Goal: Task Accomplishment & Management: Complete application form

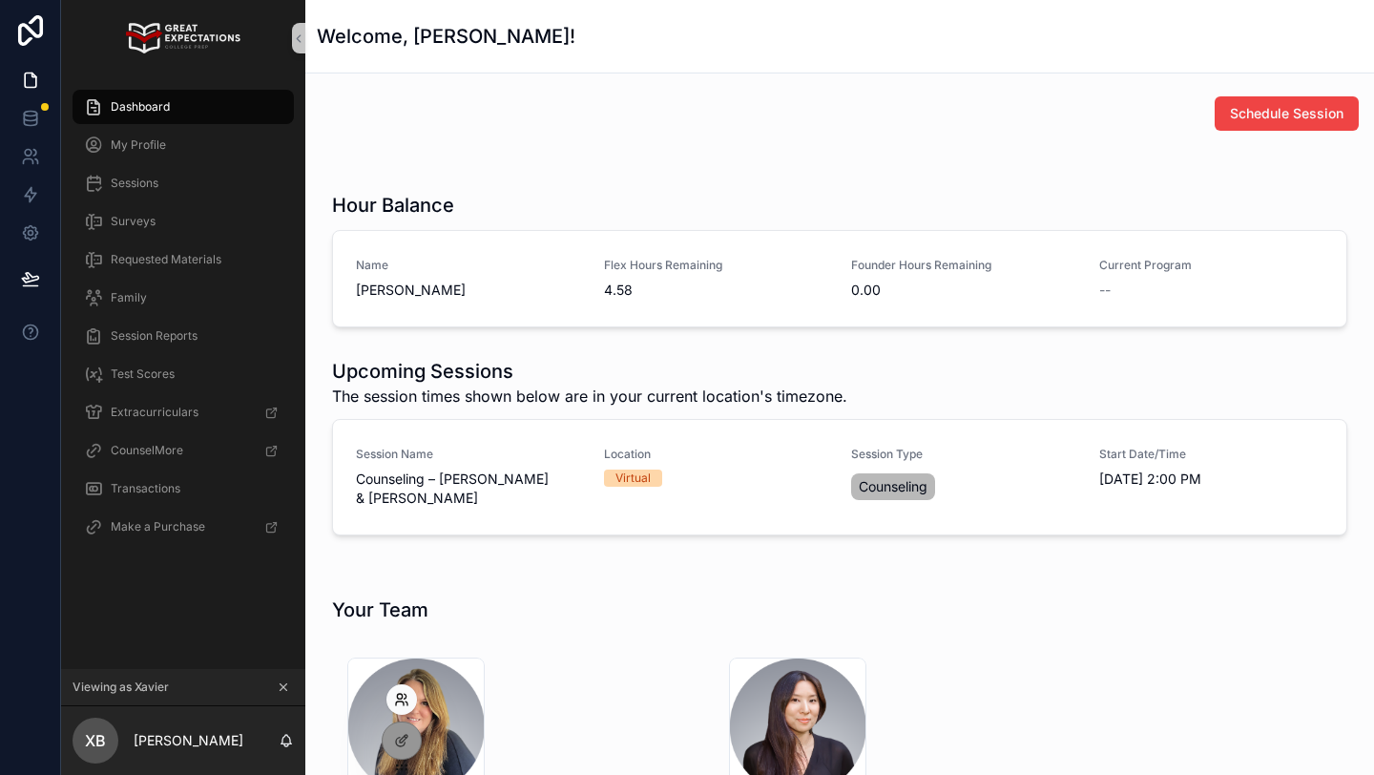
click at [401, 693] on icon at bounding box center [401, 699] width 15 height 15
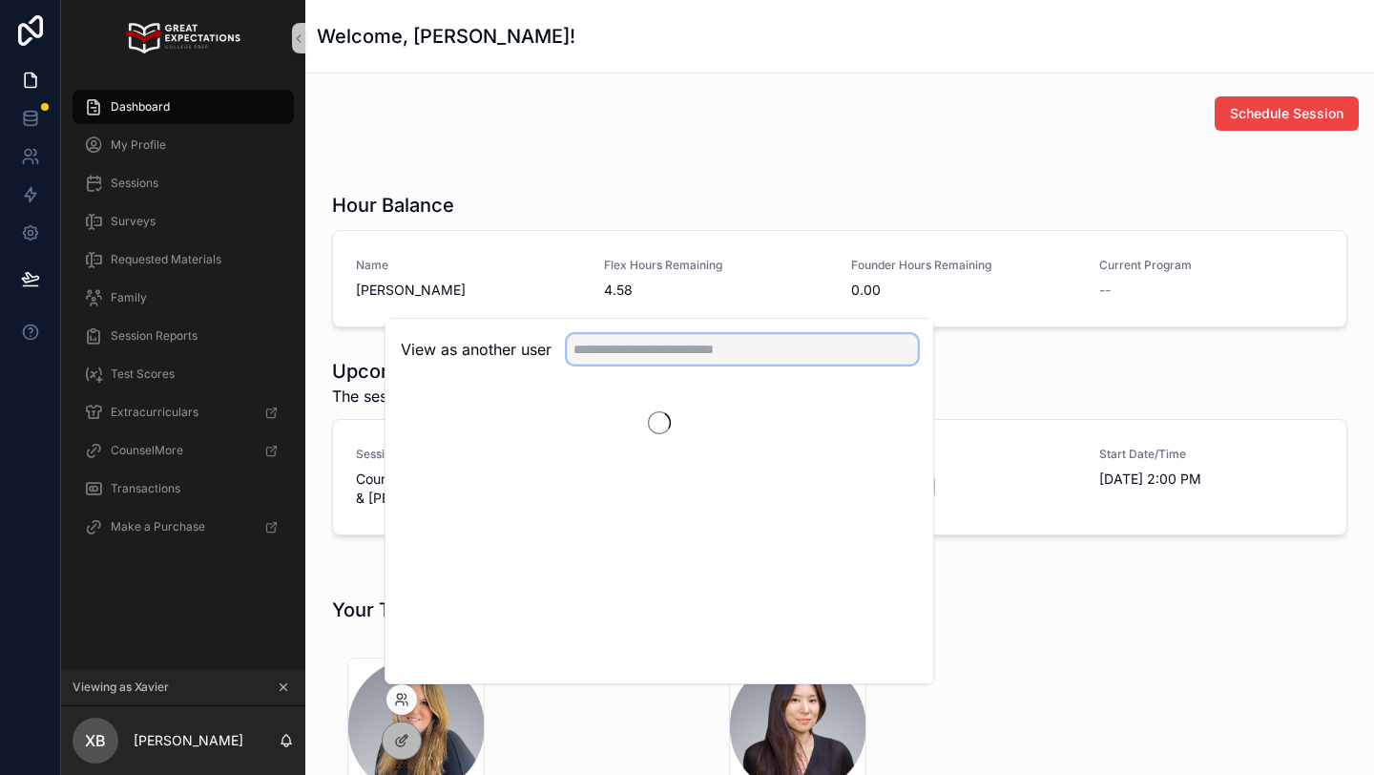
click at [628, 345] on input "text" at bounding box center [742, 349] width 351 height 31
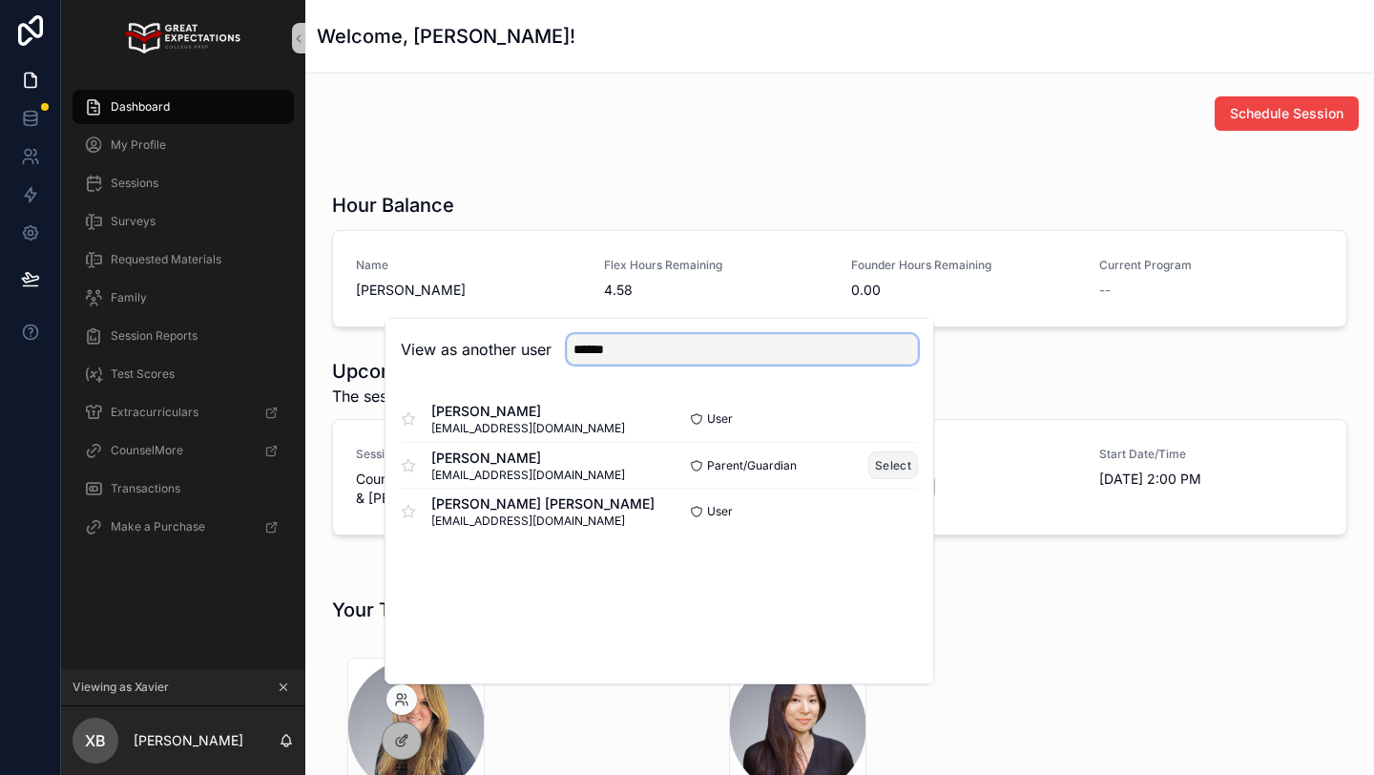
type input "******"
click at [901, 465] on button "Select" at bounding box center [893, 465] width 50 height 28
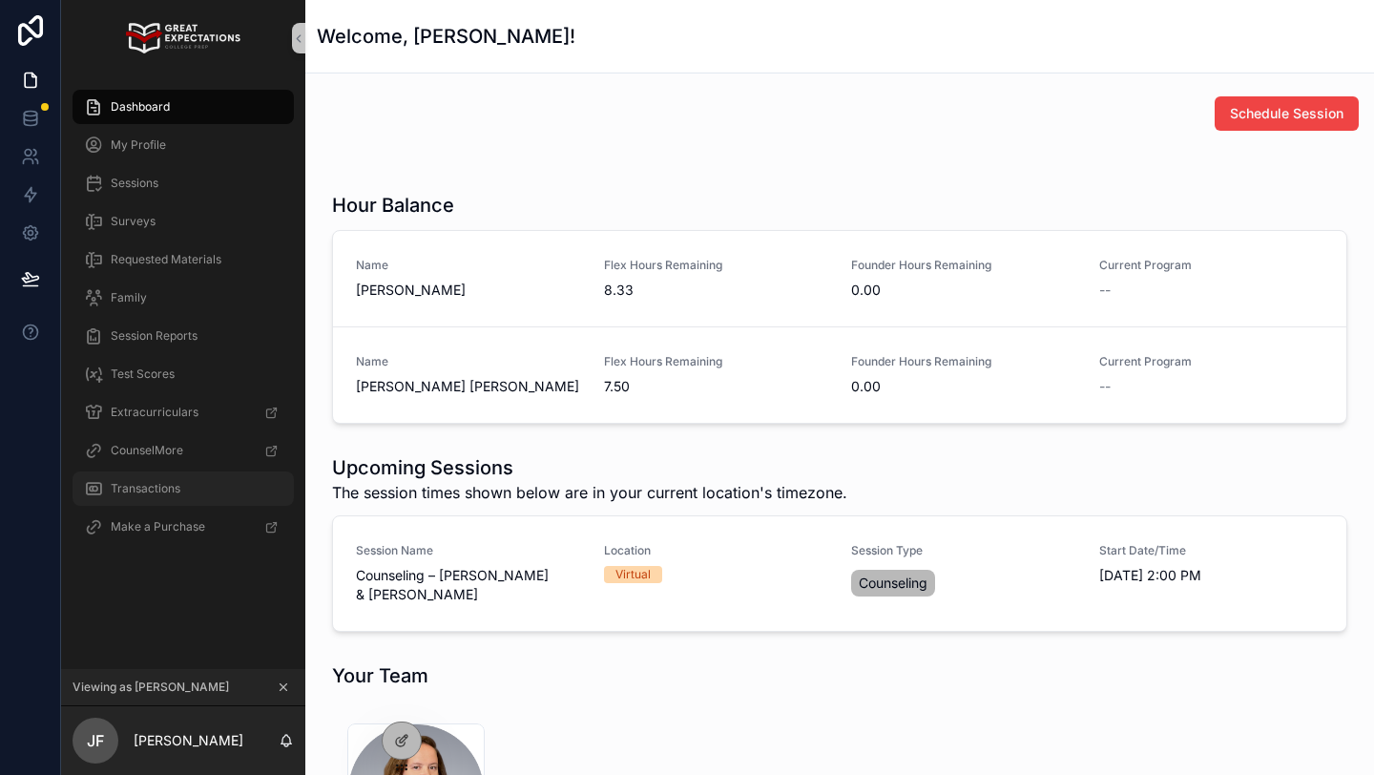
click at [136, 483] on span "Transactions" at bounding box center [146, 488] width 70 height 15
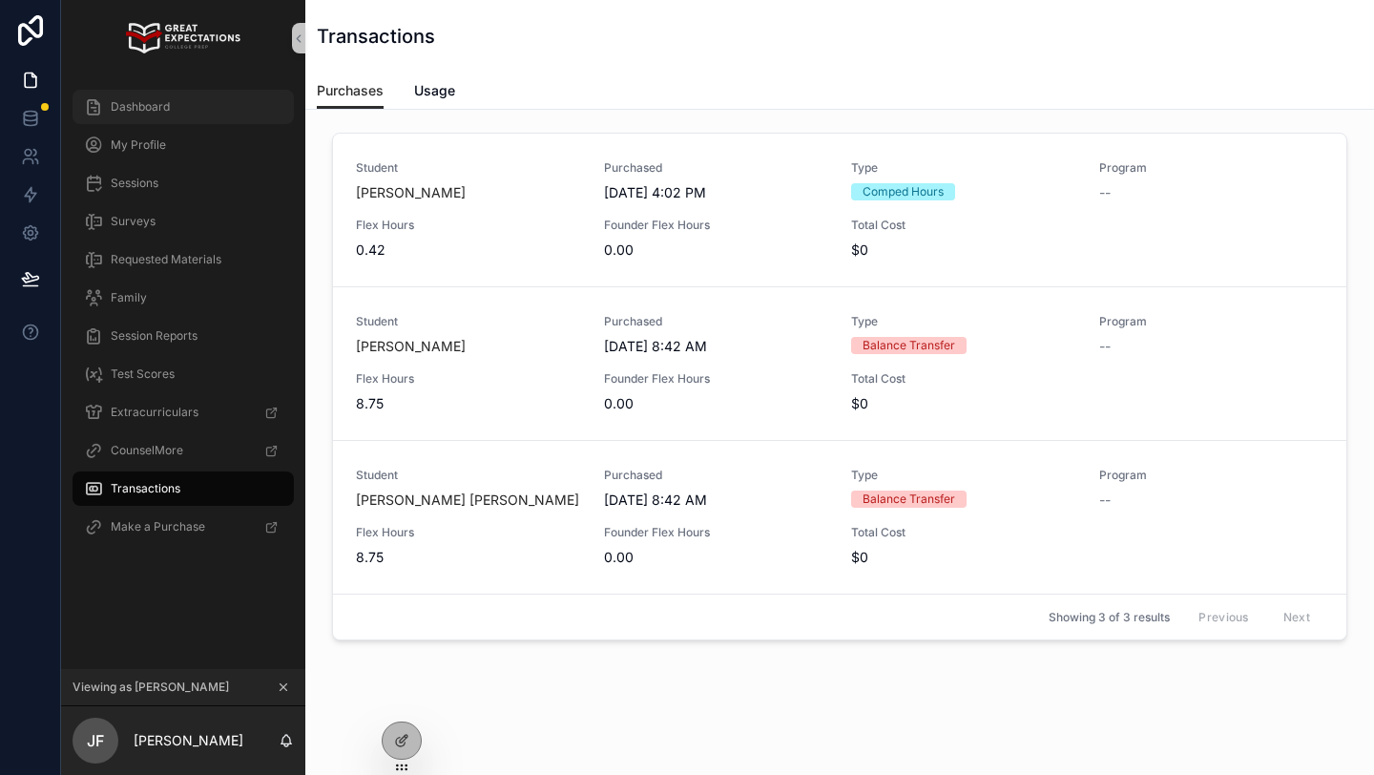
click at [103, 93] on div "Dashboard" at bounding box center [183, 107] width 198 height 31
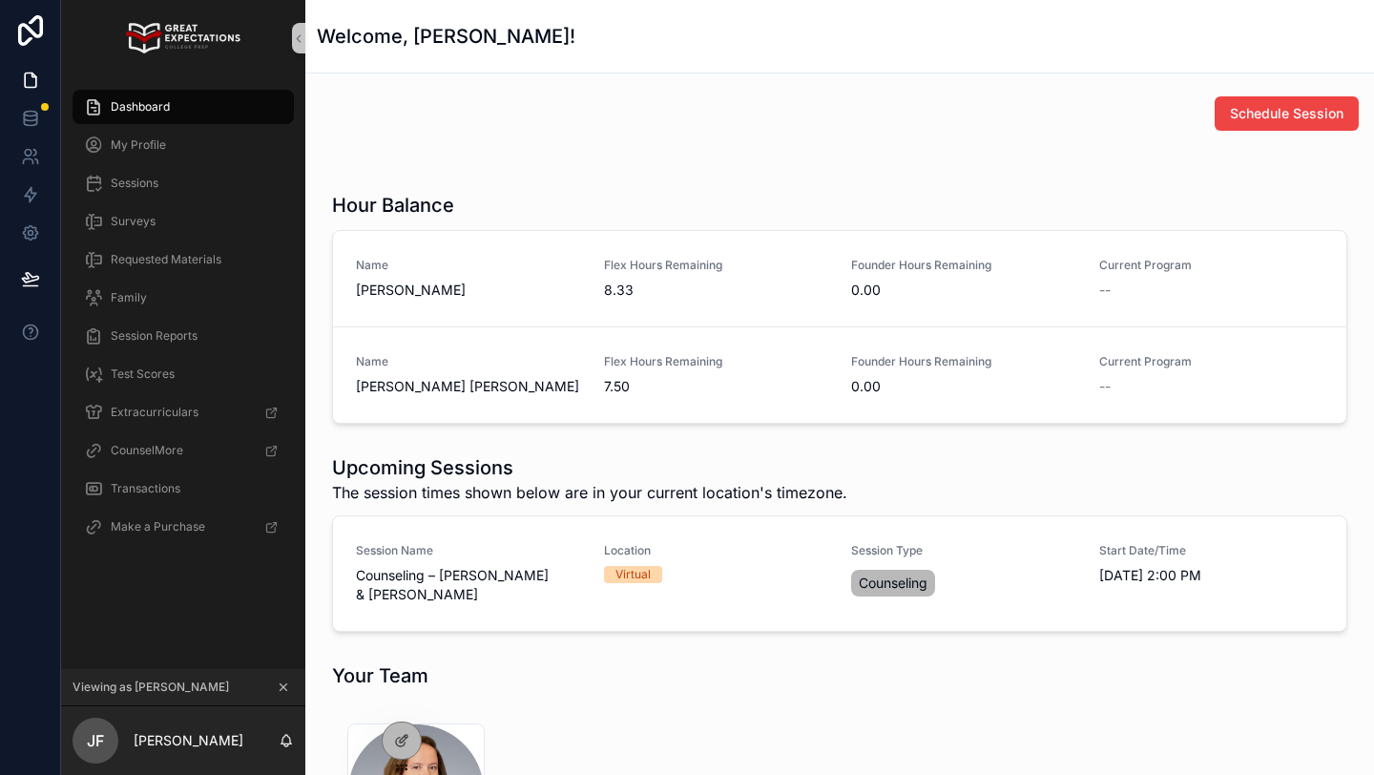
click at [285, 687] on icon "scrollable content" at bounding box center [283, 686] width 13 height 13
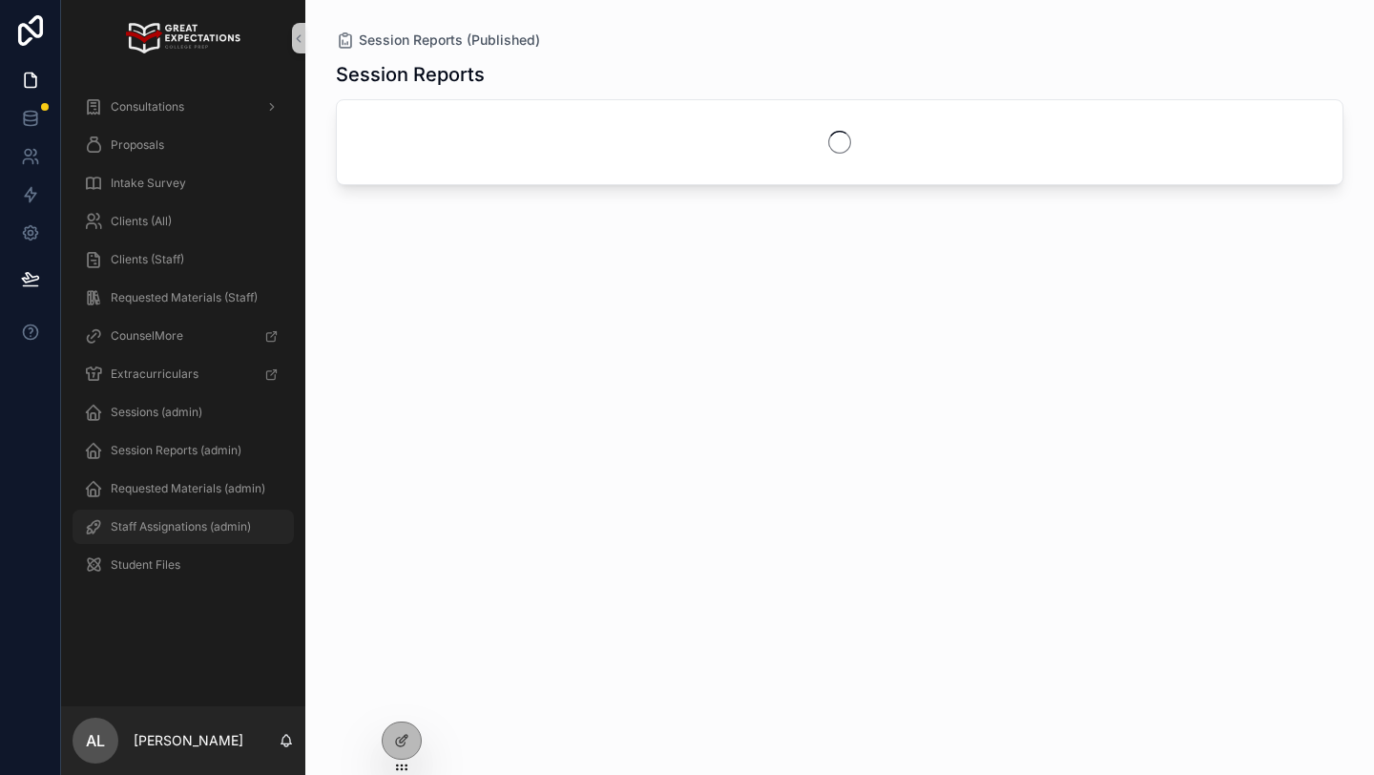
click at [185, 529] on span "Staff Assignations (admin)" at bounding box center [181, 526] width 140 height 15
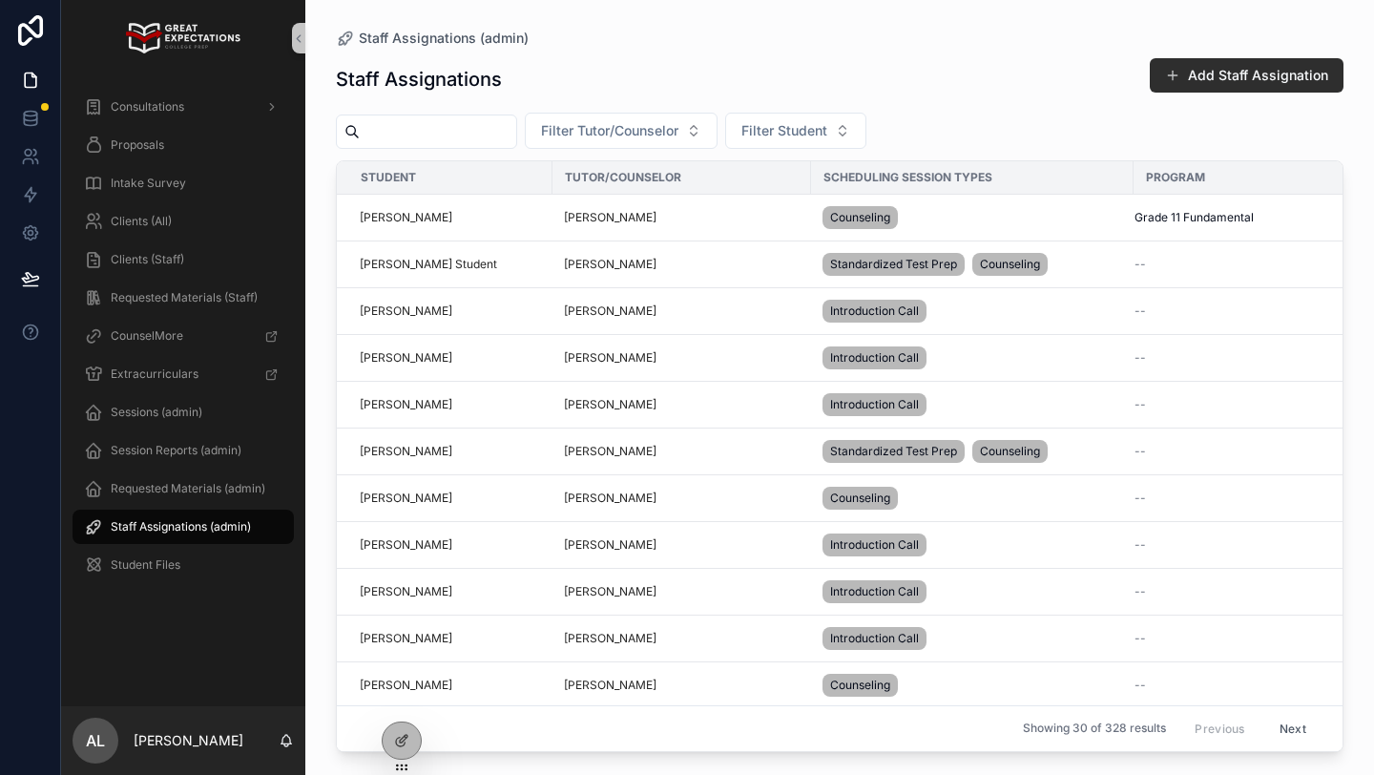
click at [1200, 78] on button "Add Staff Assignation" at bounding box center [1247, 75] width 194 height 34
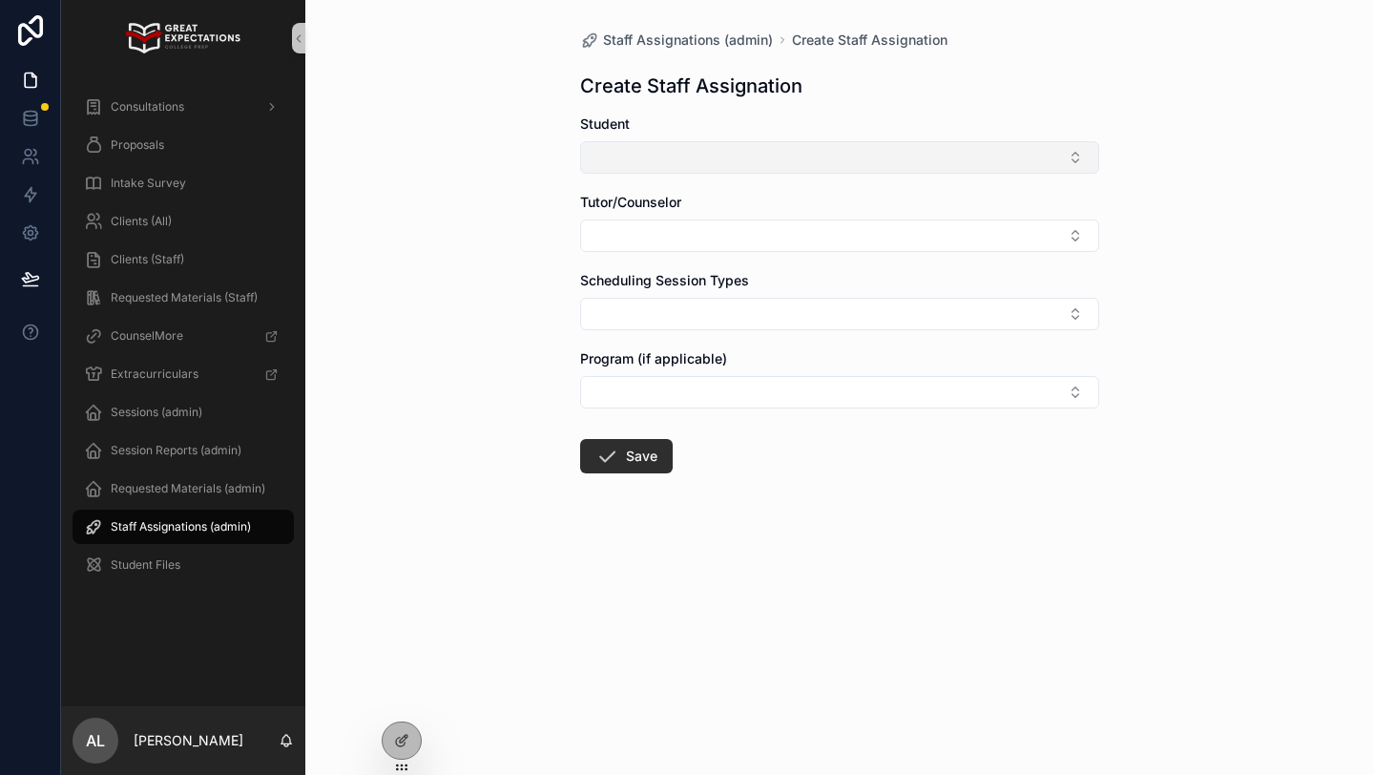
click at [687, 156] on button "Select Button" at bounding box center [839, 157] width 519 height 32
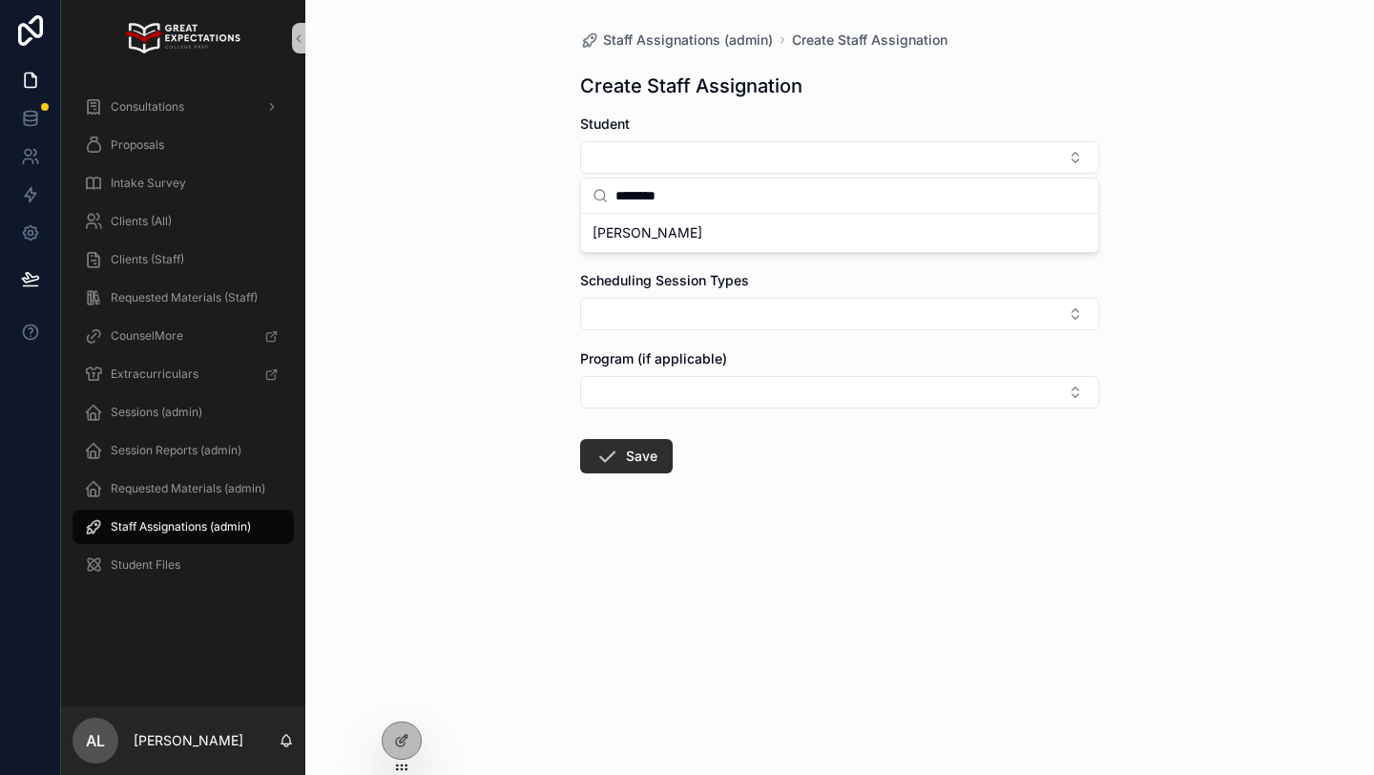
type input "********"
click at [736, 233] on div "[PERSON_NAME]" at bounding box center [839, 233] width 509 height 31
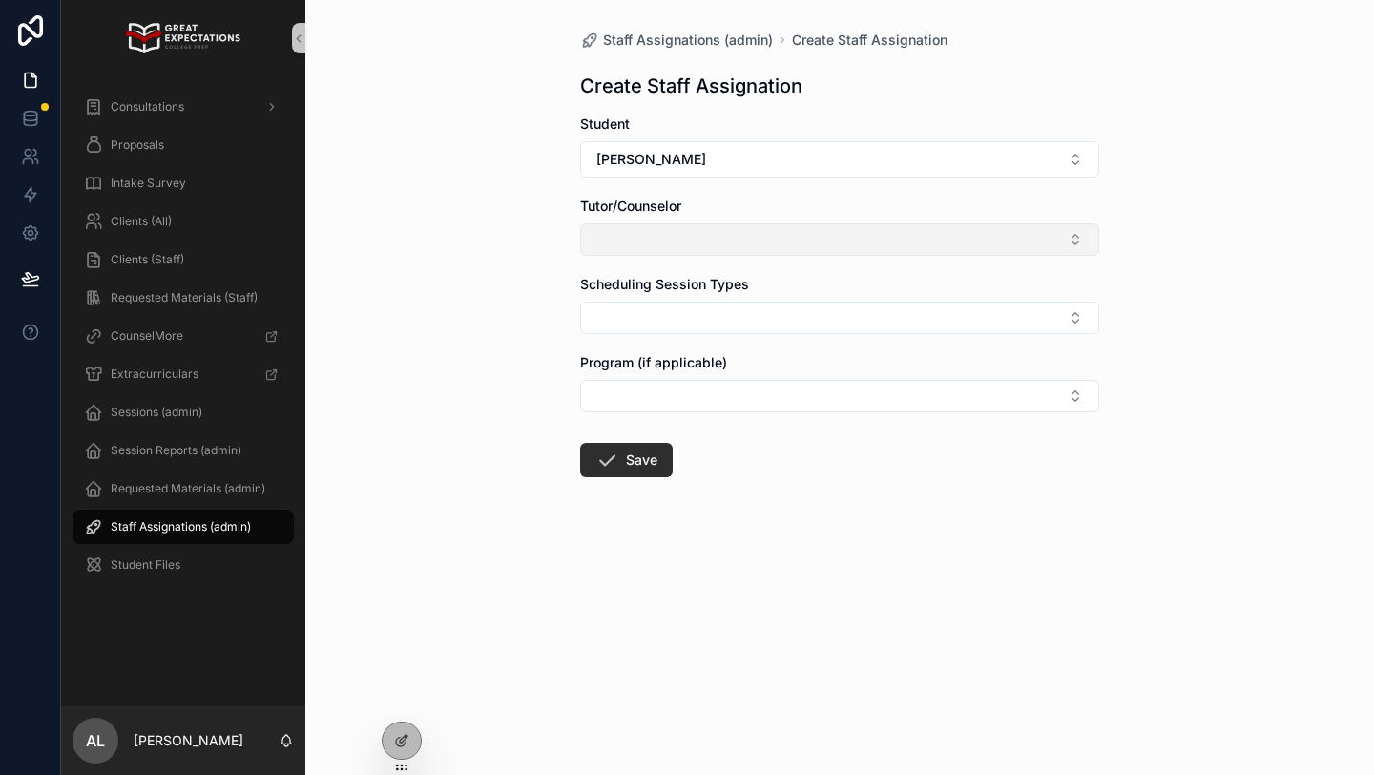
click at [656, 245] on button "Select Button" at bounding box center [839, 239] width 519 height 32
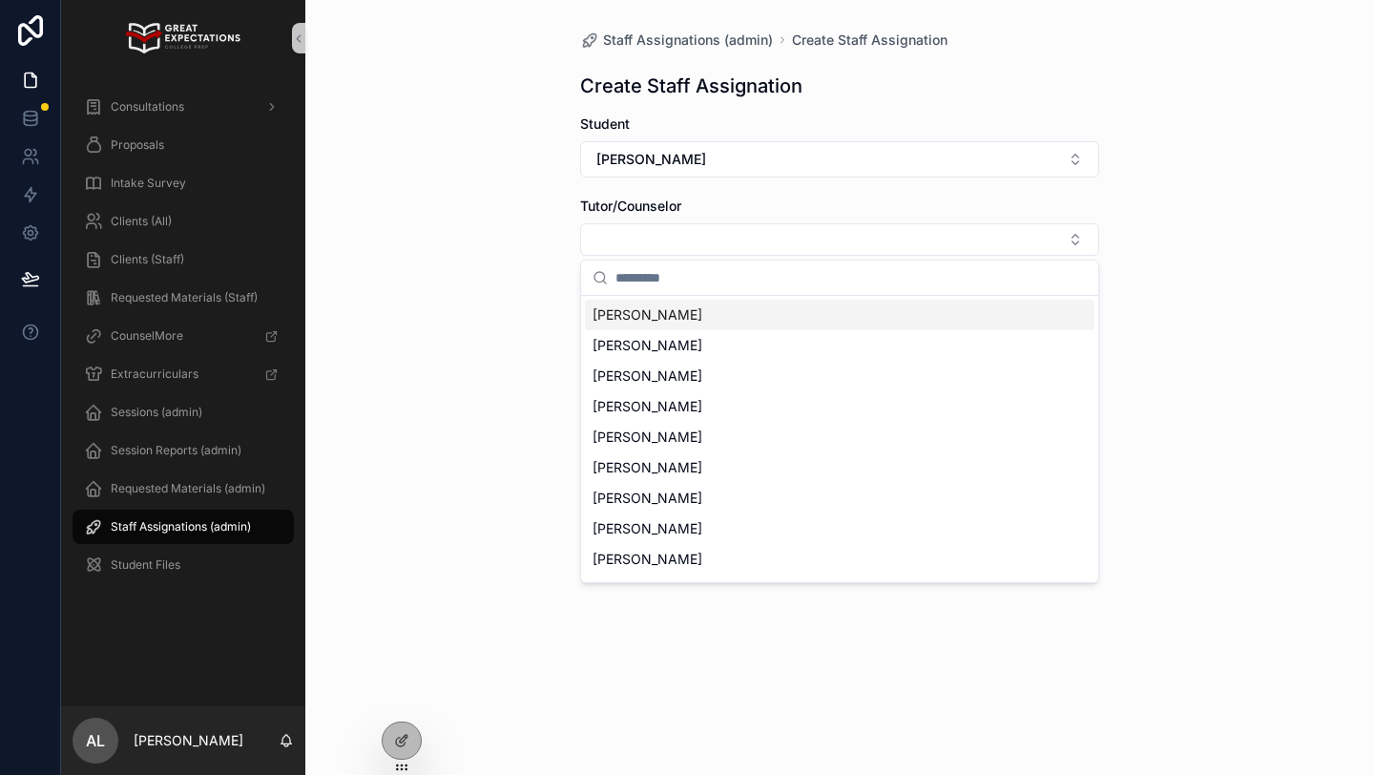
click at [645, 315] on span "Matthew Miller" at bounding box center [647, 314] width 110 height 19
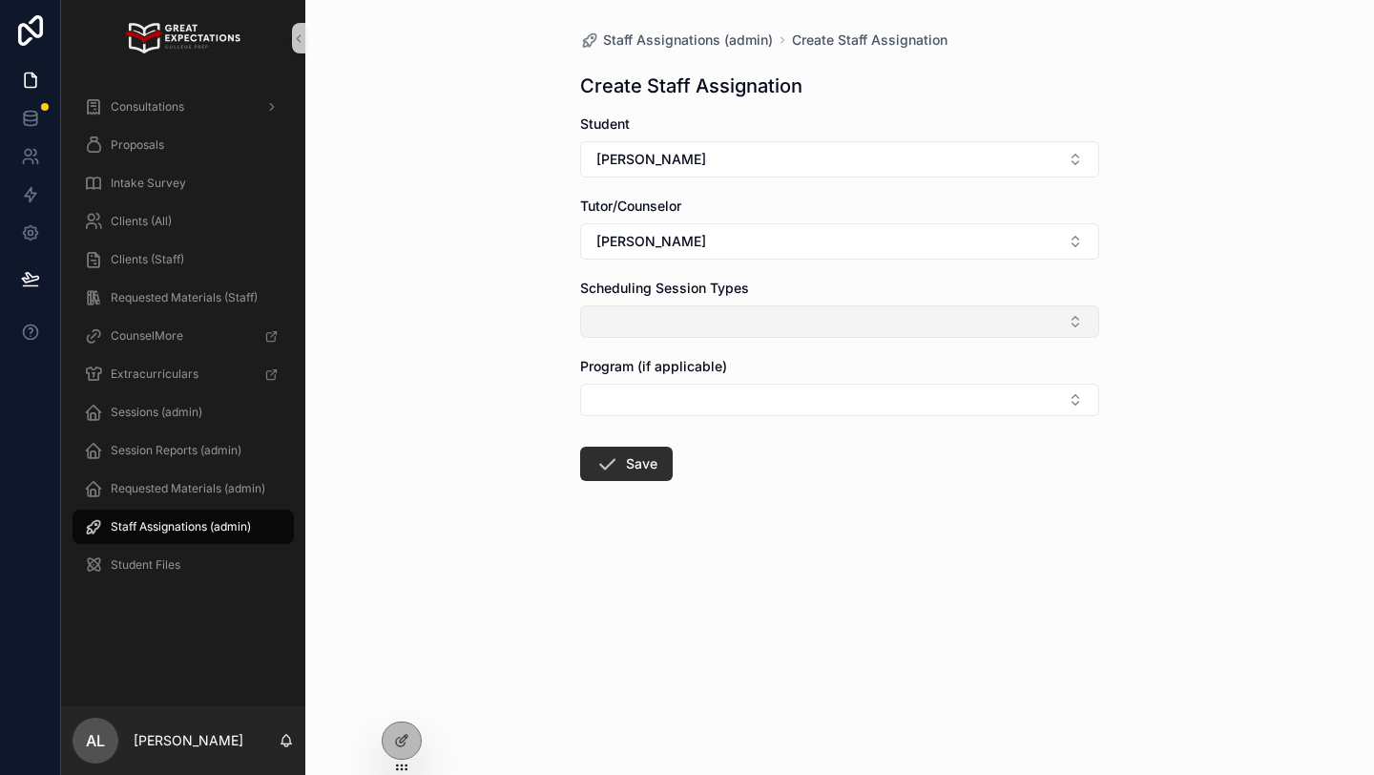
click at [656, 320] on button "Select Button" at bounding box center [839, 321] width 519 height 32
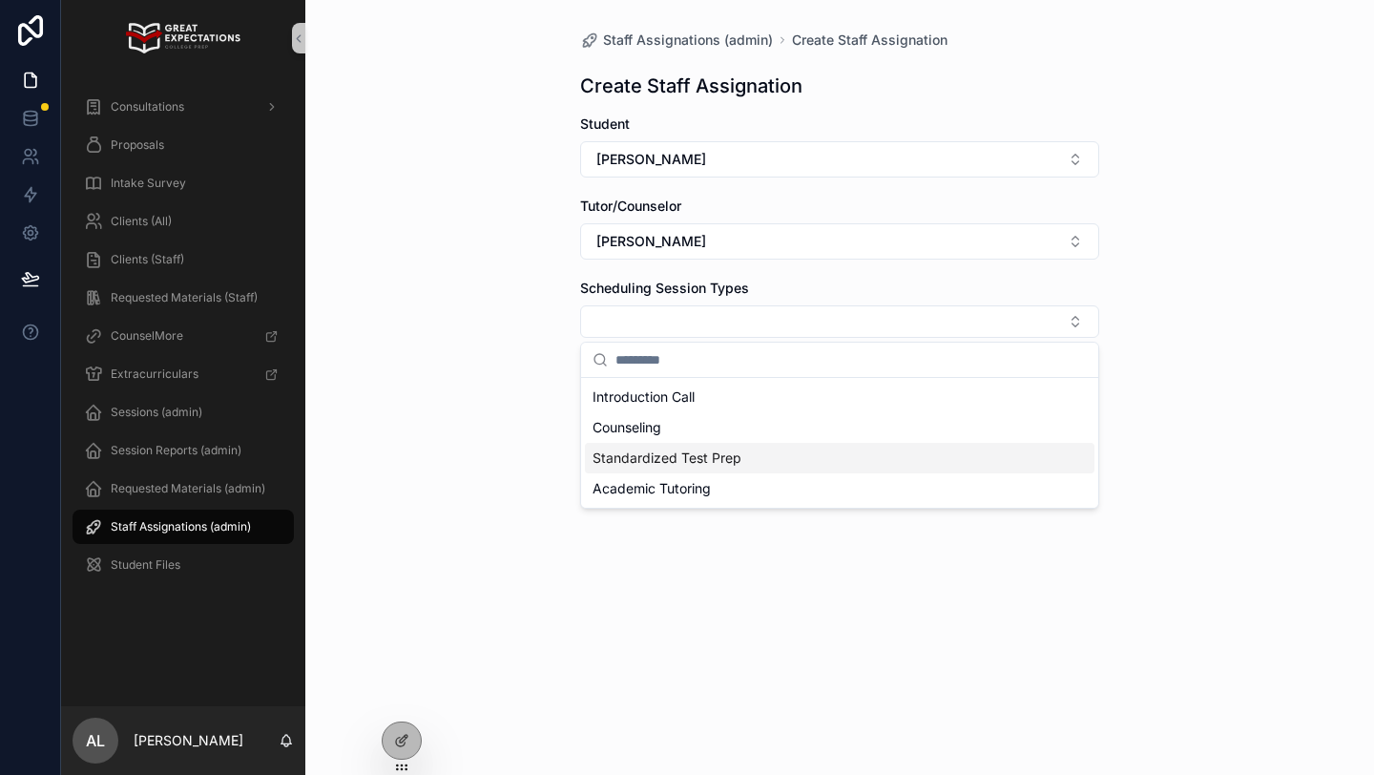
click at [681, 469] on div "Standardized Test Prep" at bounding box center [839, 458] width 509 height 31
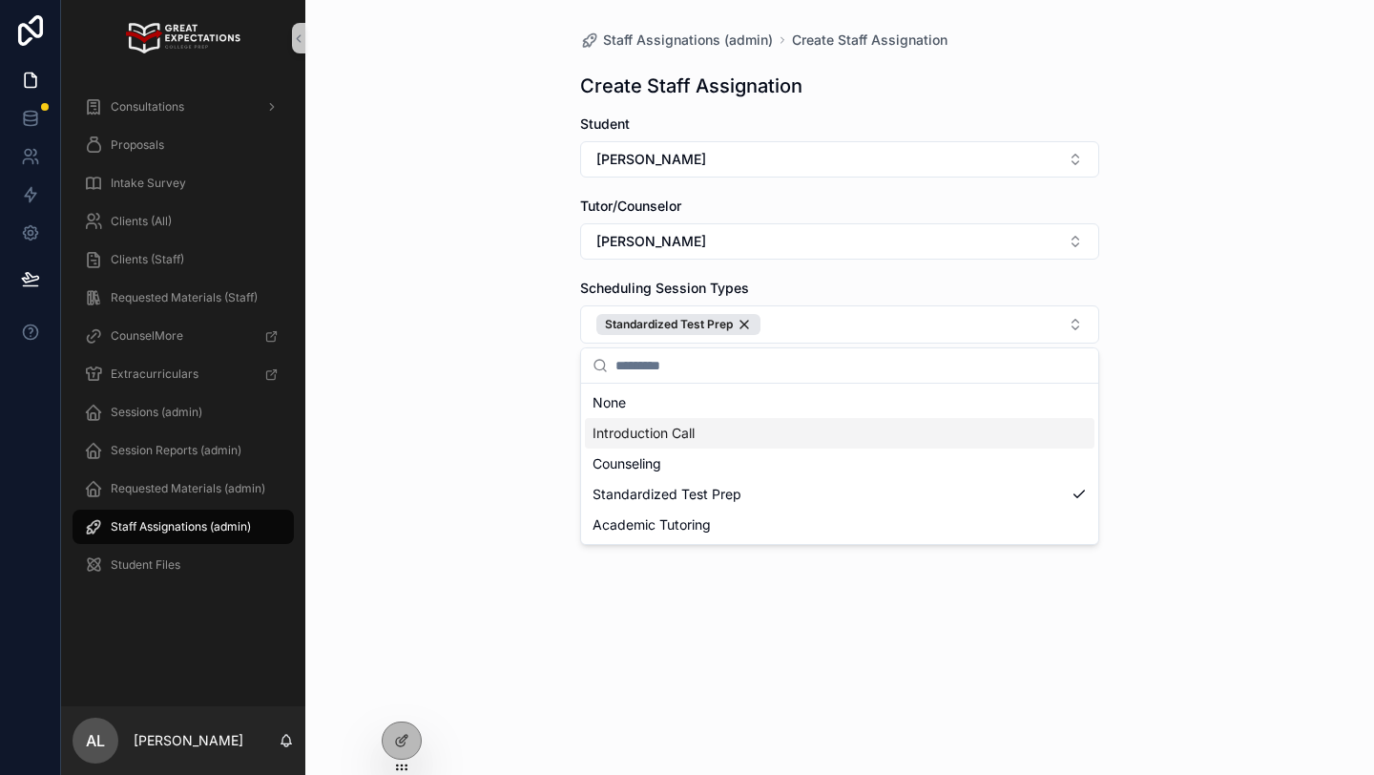
click at [435, 396] on div "Staff Assignations (admin) Create Staff Assignation Create Staff Assignation St…" at bounding box center [839, 387] width 1068 height 775
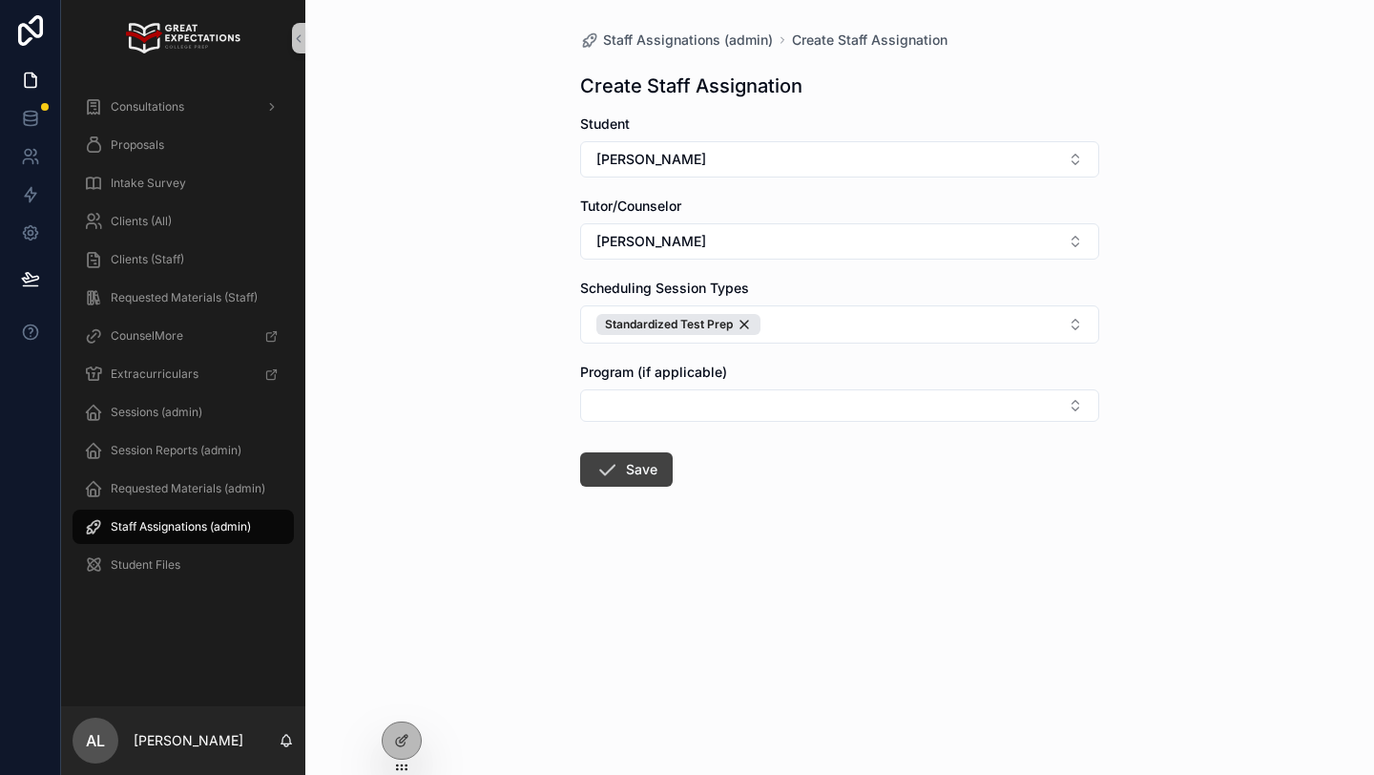
click at [622, 480] on button "Save" at bounding box center [626, 469] width 93 height 34
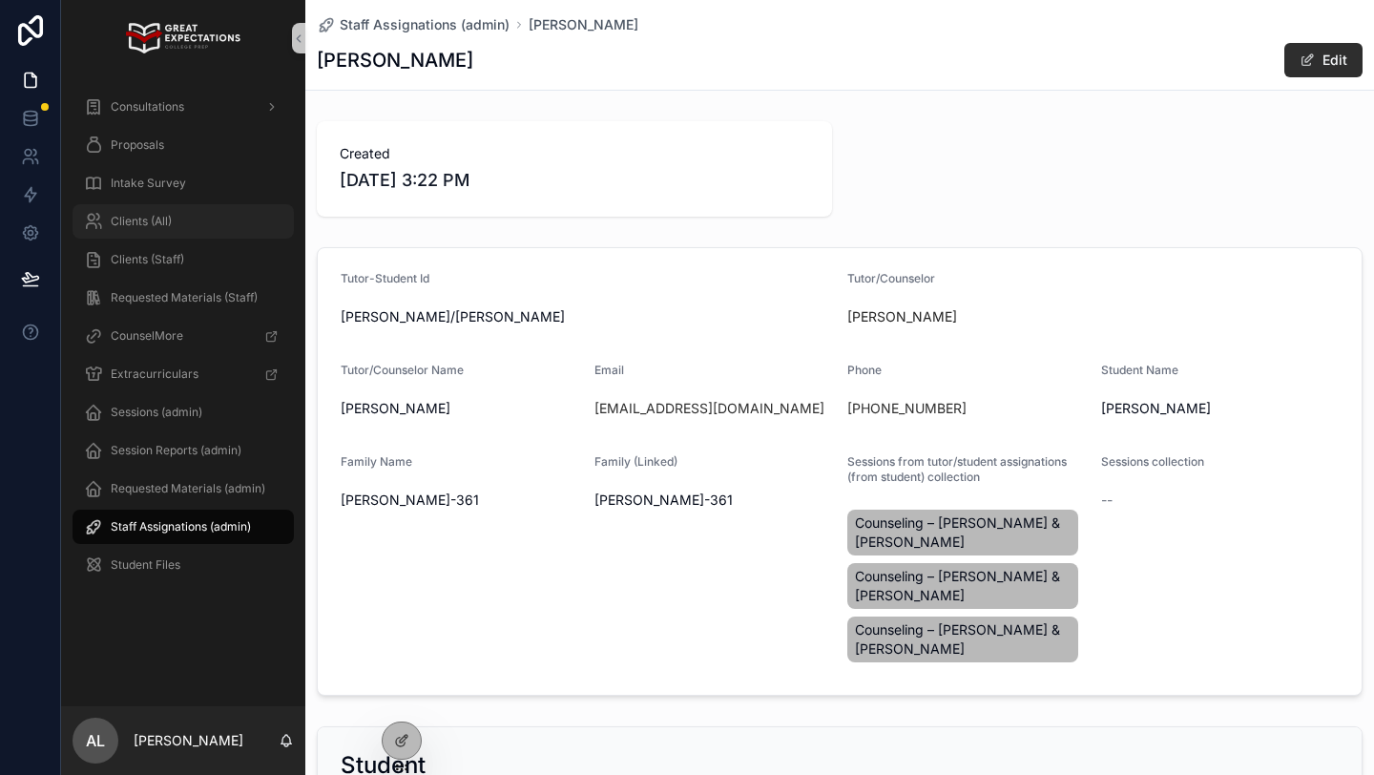
click at [143, 233] on div "Clients (All)" at bounding box center [183, 221] width 198 height 31
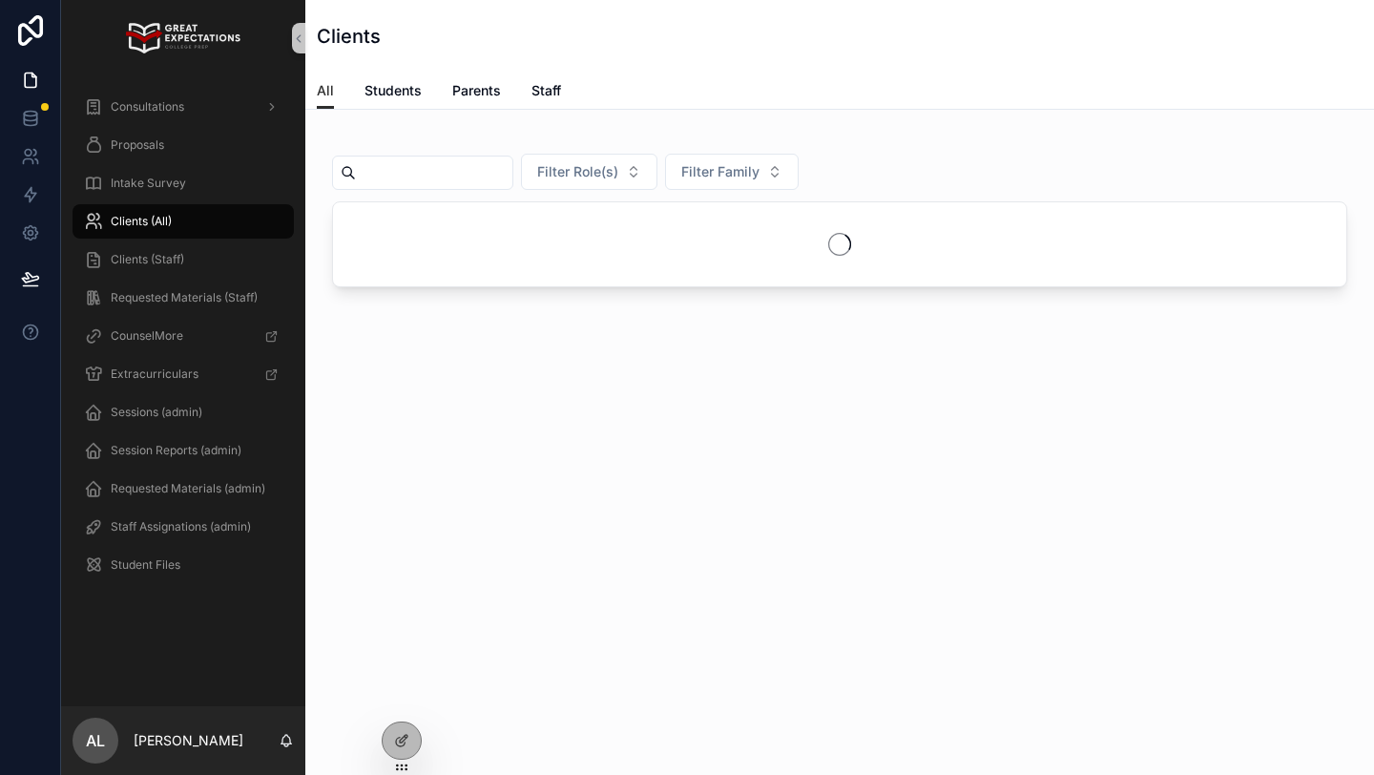
click at [406, 175] on input "scrollable content" at bounding box center [434, 172] width 156 height 27
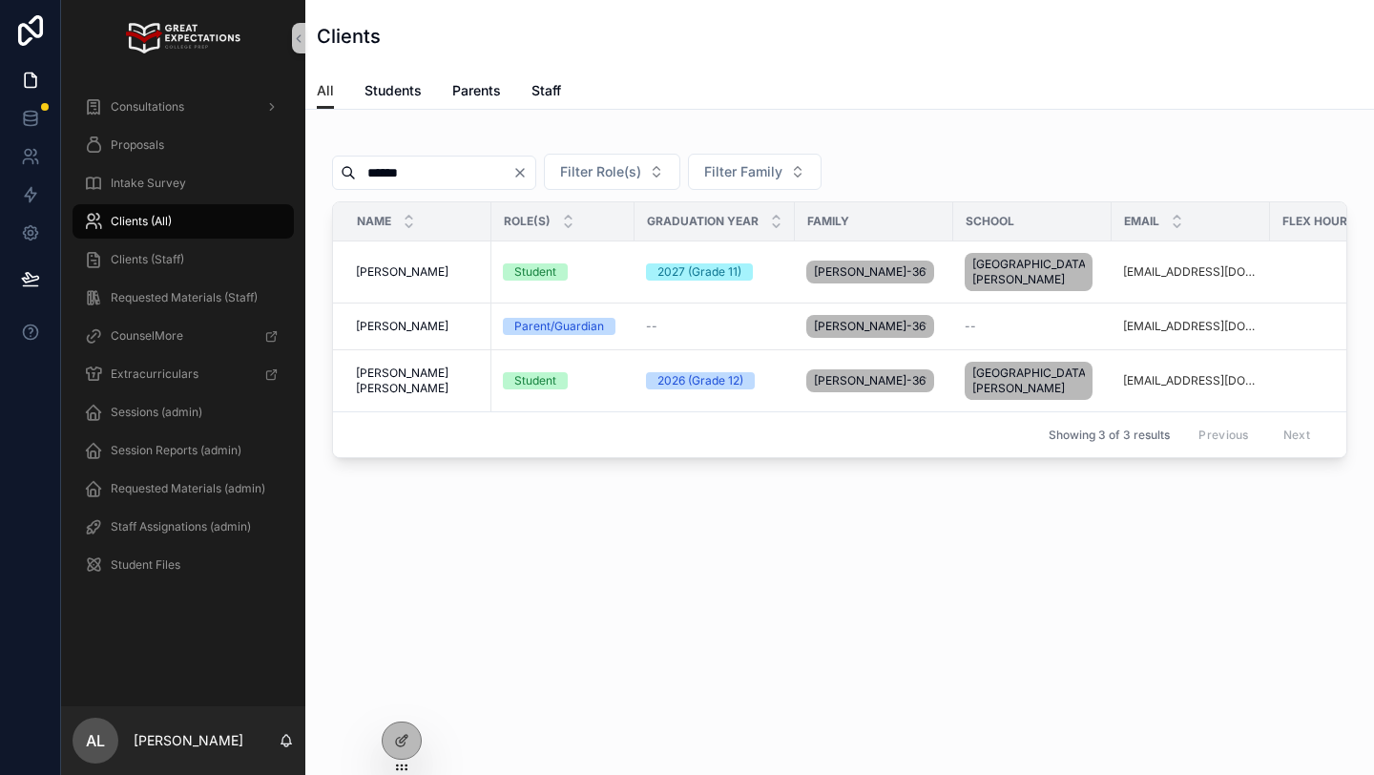
type input "******"
click at [403, 711] on div at bounding box center [401, 699] width 31 height 31
click at [406, 704] on icon at bounding box center [406, 703] width 2 height 4
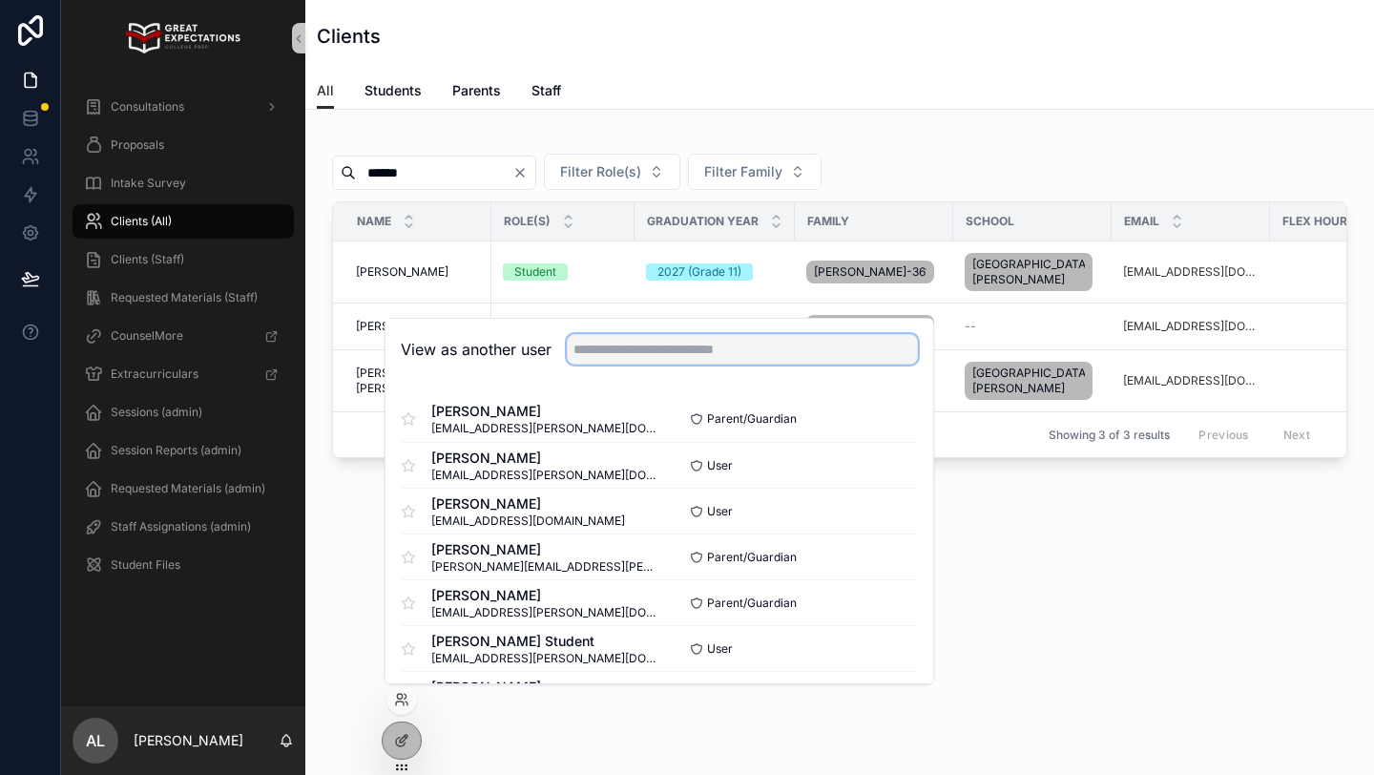
click at [621, 346] on input "text" at bounding box center [742, 349] width 351 height 31
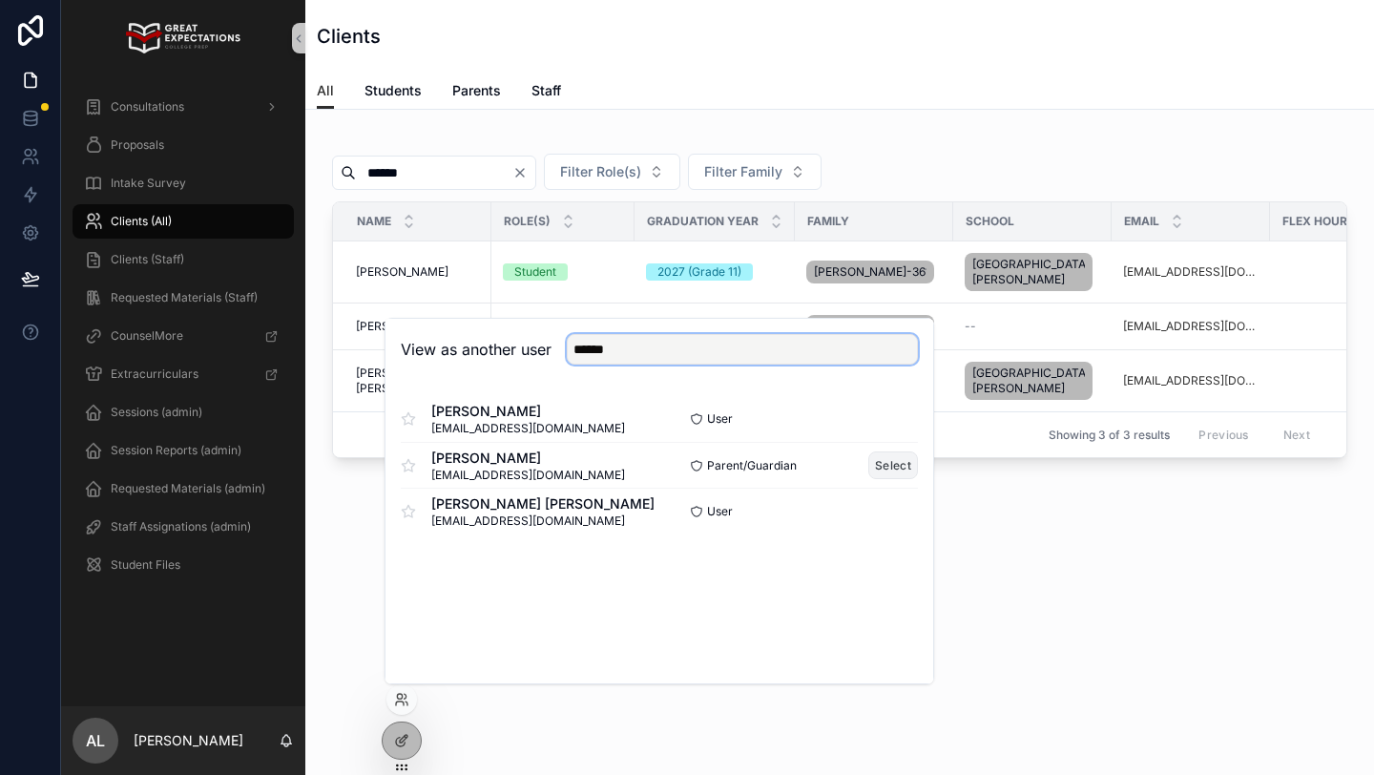
type input "******"
click at [886, 467] on button "Select" at bounding box center [893, 465] width 50 height 28
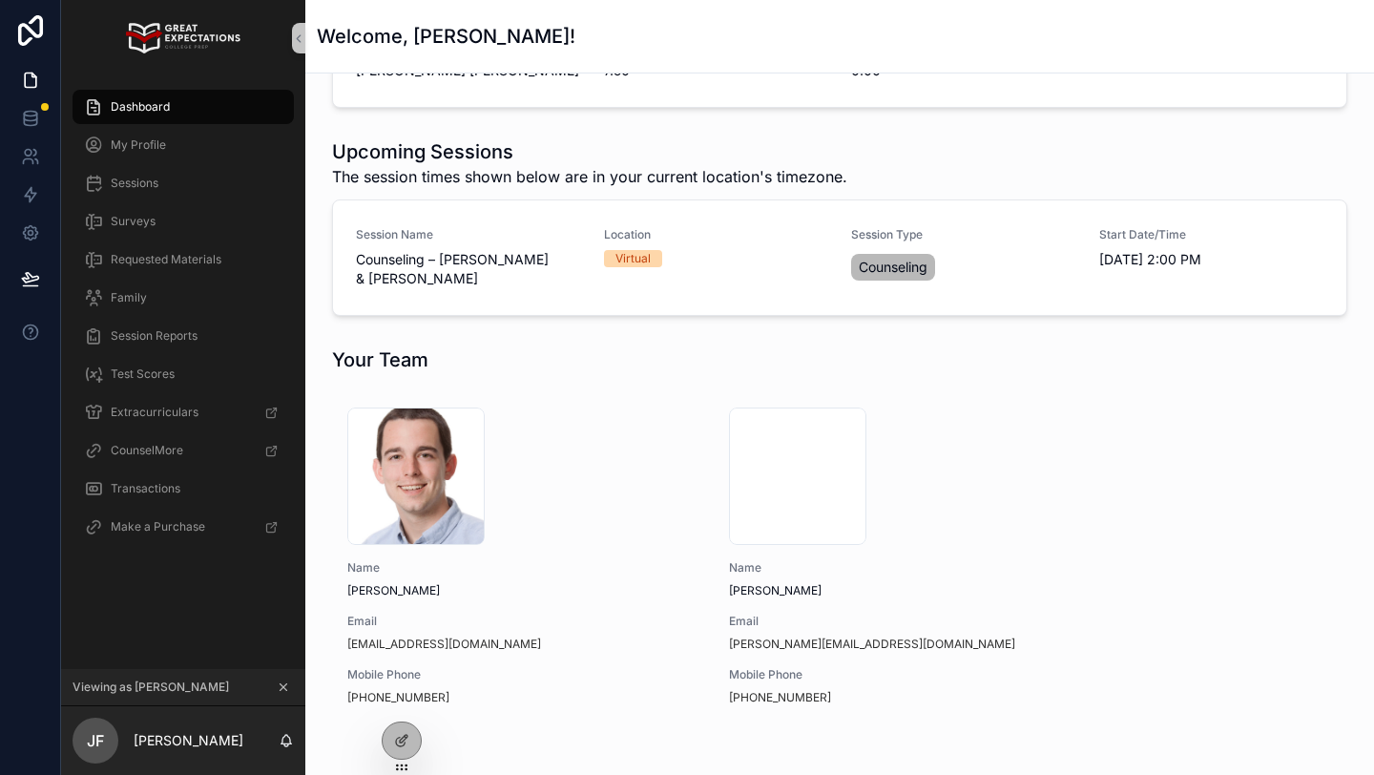
scroll to position [322, 0]
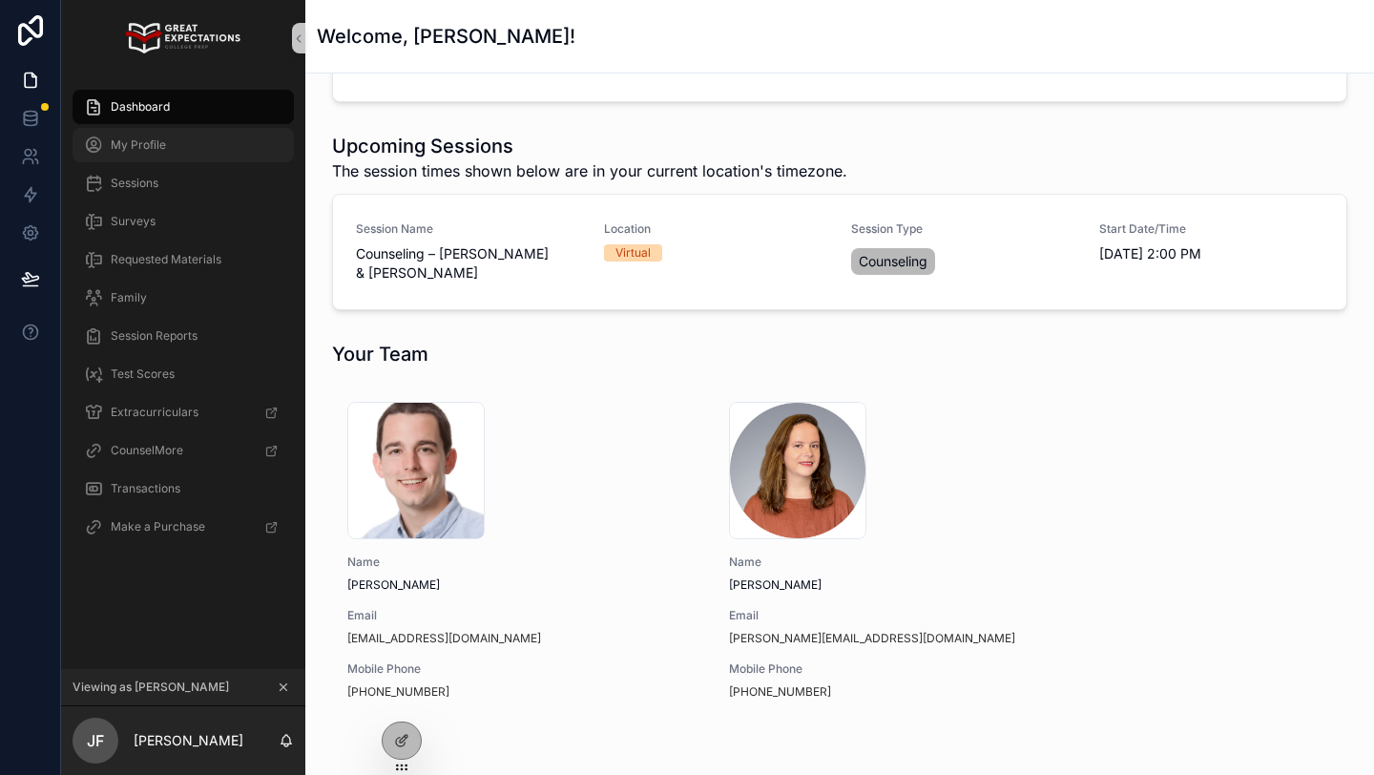
click at [160, 140] on span "My Profile" at bounding box center [138, 144] width 55 height 15
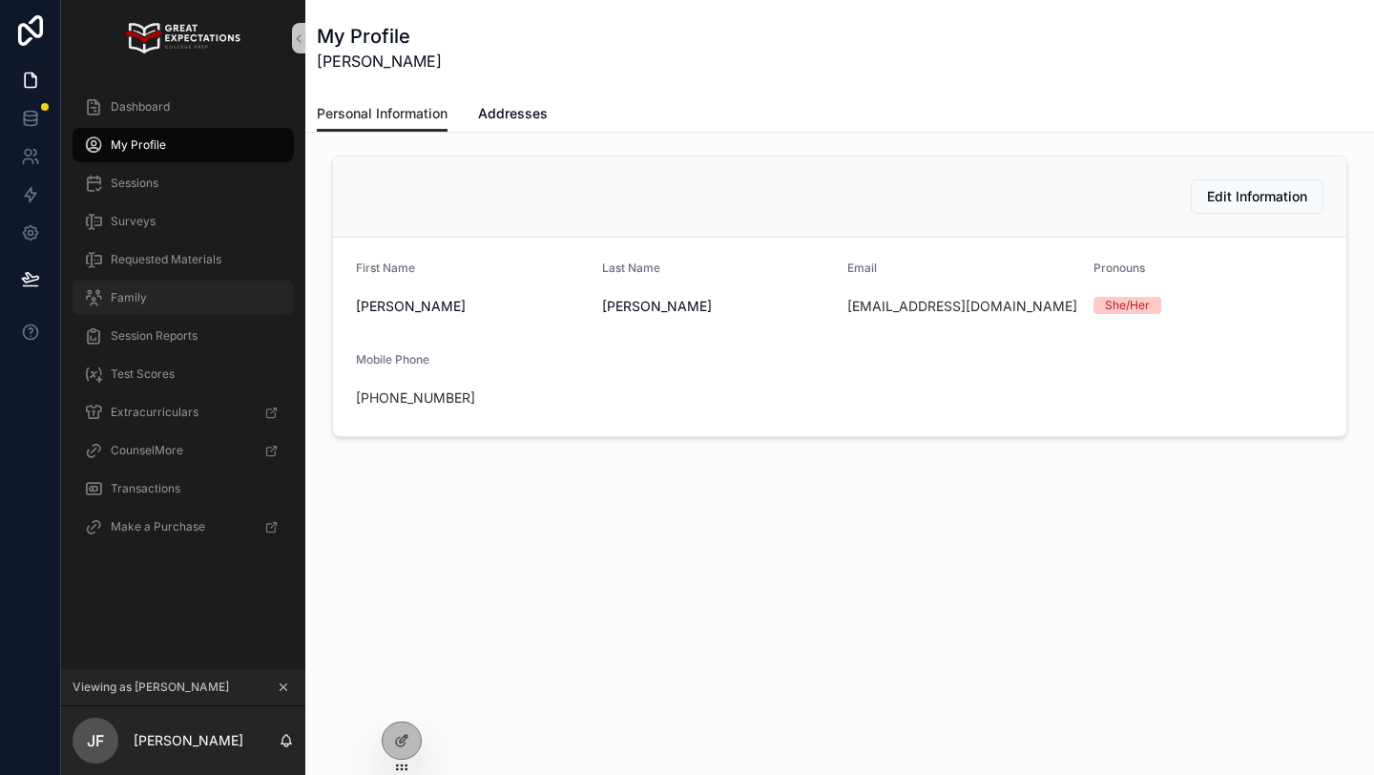
click at [169, 307] on div "Family" at bounding box center [183, 297] width 198 height 31
